Goal: Transaction & Acquisition: Subscribe to service/newsletter

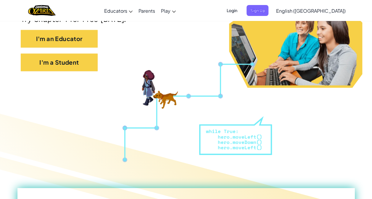
scroll to position [142, 0]
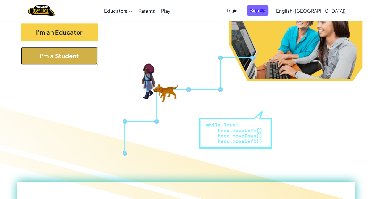
click at [72, 57] on button "I'm a Student" at bounding box center [59, 56] width 77 height 18
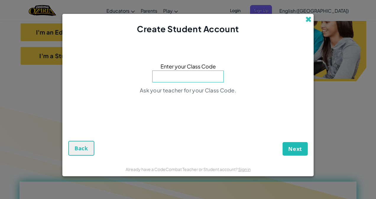
click at [309, 19] on span at bounding box center [309, 19] width 6 height 6
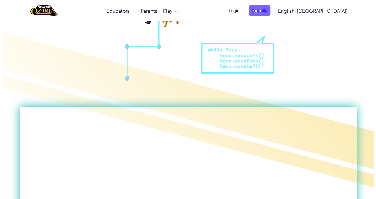
scroll to position [0, 0]
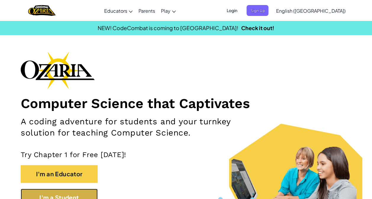
click at [69, 192] on button "I'm a Student" at bounding box center [59, 198] width 77 height 18
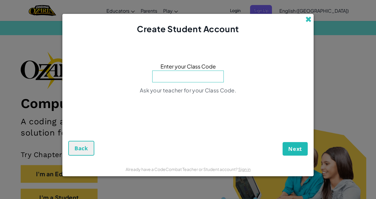
click at [309, 17] on span at bounding box center [309, 19] width 6 height 6
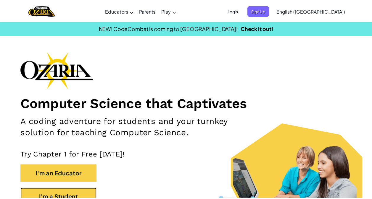
scroll to position [7, 0]
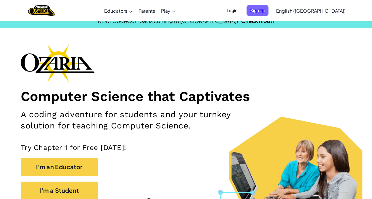
click at [178, 157] on div "Computer Science that Captivates A coding adventure for students and your turnk…" at bounding box center [186, 124] width 330 height 161
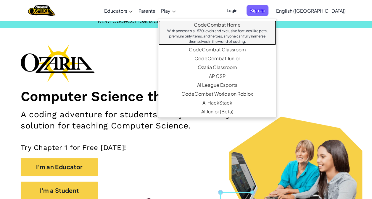
click at [220, 23] on link "CodeCombat Home With access to all 530 levels and exclusive features like pets,…" at bounding box center [217, 32] width 118 height 25
